Goal: Find specific page/section: Find specific page/section

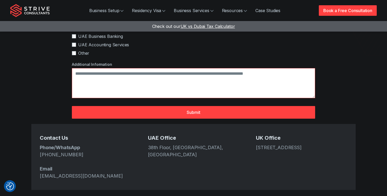
scroll to position [148, 0]
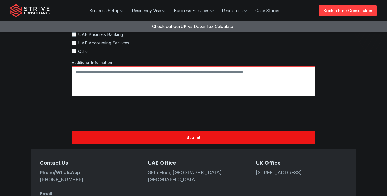
scroll to position [148, 0]
click at [188, 131] on button "Submit" at bounding box center [194, 137] width 244 height 13
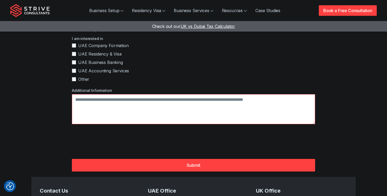
scroll to position [144, 0]
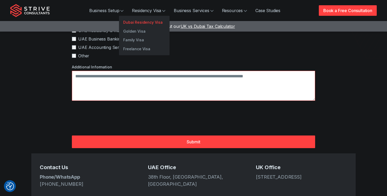
click at [139, 22] on link "Dubai Residency Visa" at bounding box center [144, 22] width 51 height 9
